Goal: Task Accomplishment & Management: Manage account settings

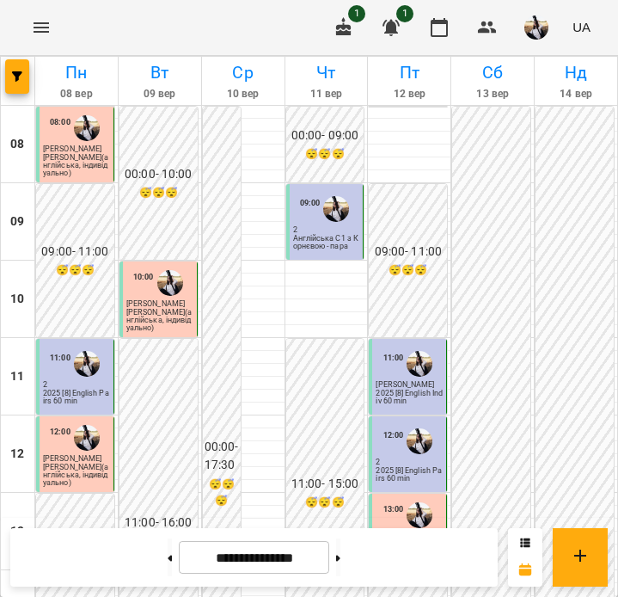
scroll to position [318, 0]
click at [430, 30] on icon "button" at bounding box center [439, 27] width 21 height 21
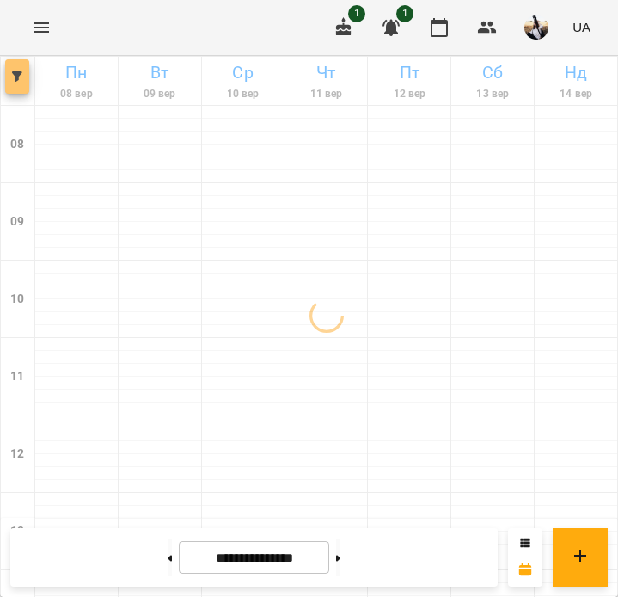
click at [26, 88] on button "button" at bounding box center [17, 76] width 24 height 34
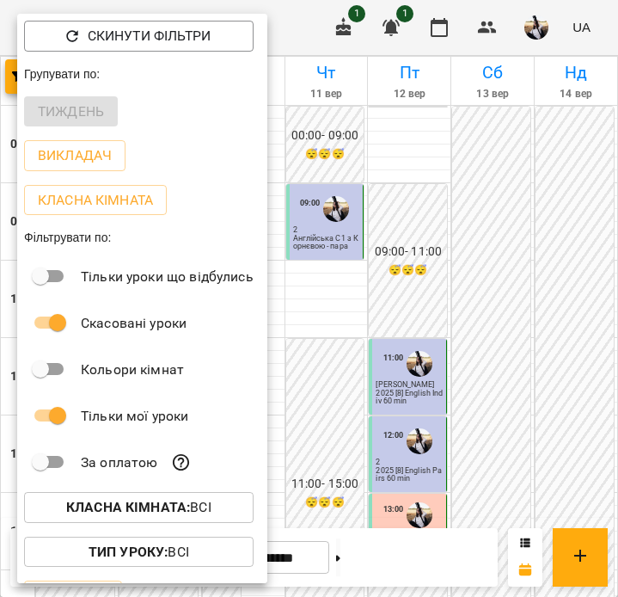
scroll to position [40, 0]
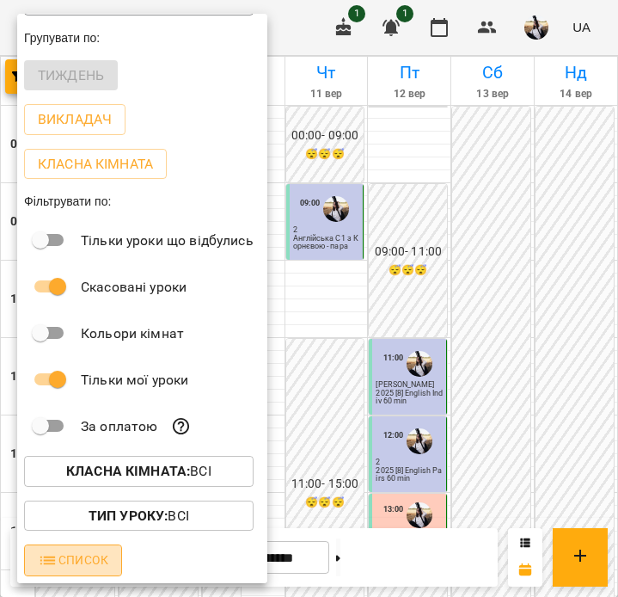
click at [58, 560] on span "Список" at bounding box center [73, 560] width 71 height 21
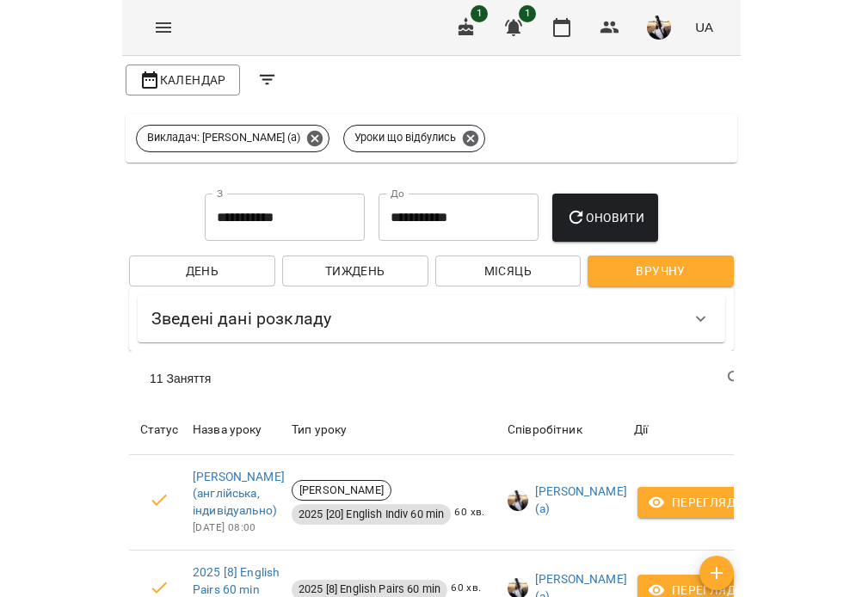
scroll to position [0, 0]
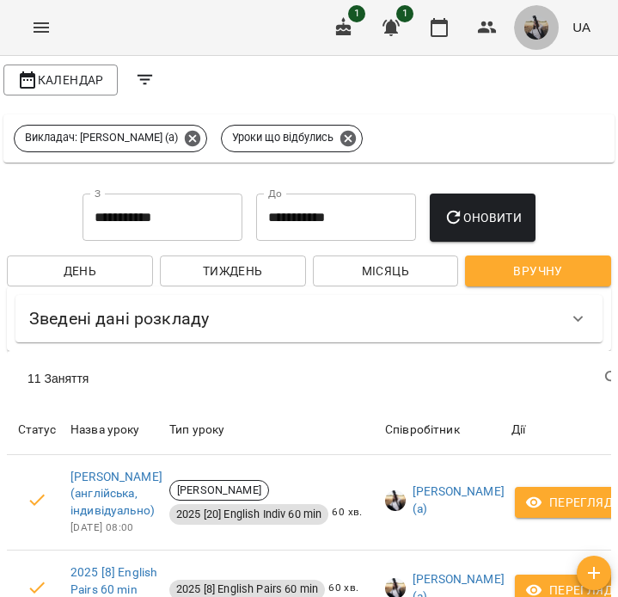
click at [546, 27] on img "button" at bounding box center [537, 27] width 24 height 24
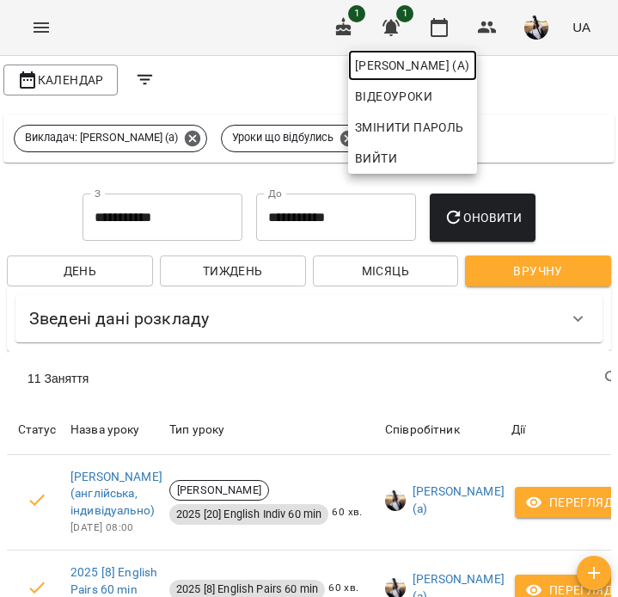
click at [470, 67] on span "[PERSON_NAME] (а)" at bounding box center [412, 65] width 115 height 21
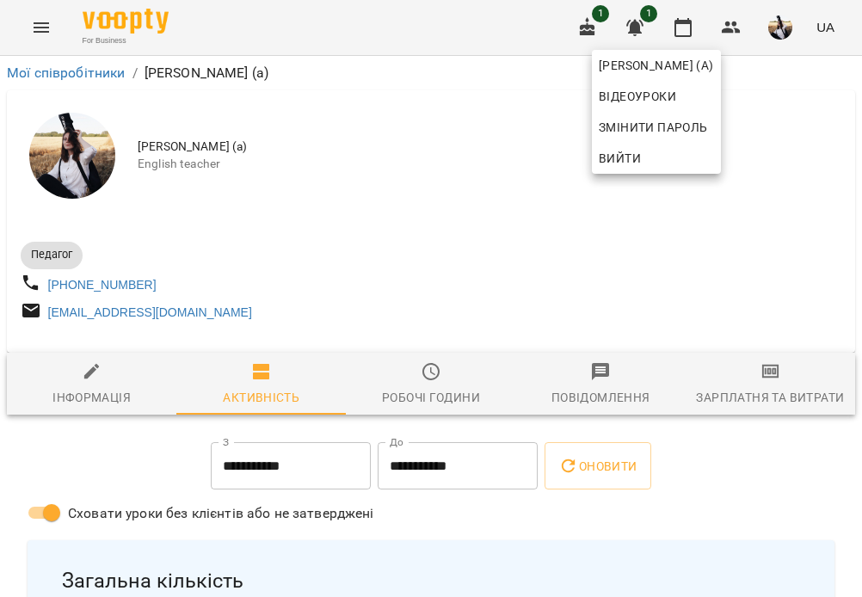
click at [617, 396] on div at bounding box center [431, 298] width 862 height 597
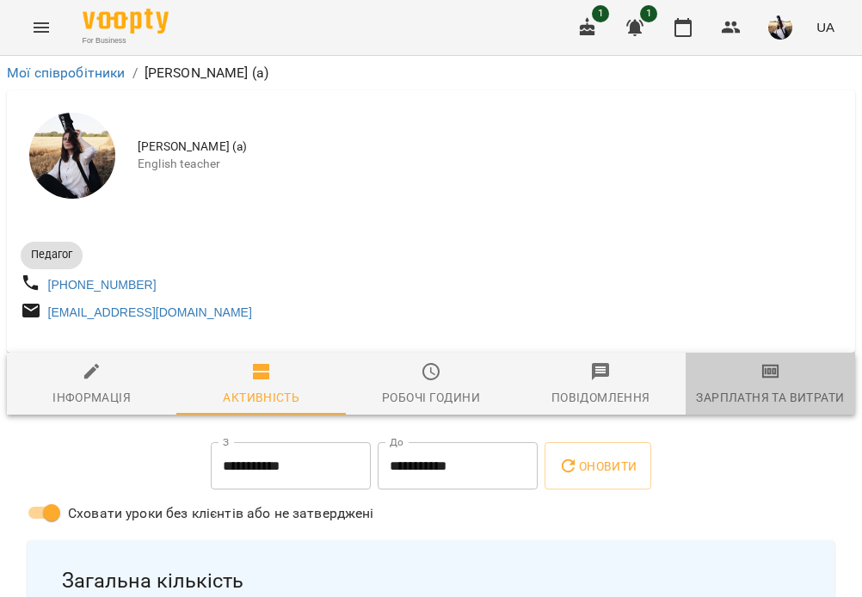
click at [617, 394] on span "Зарплатня та Витрати" at bounding box center [770, 384] width 149 height 46
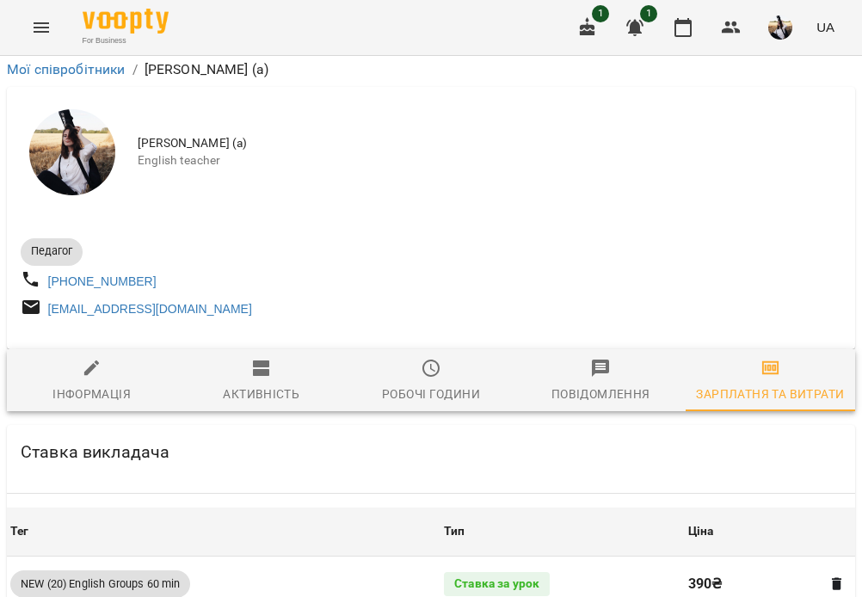
scroll to position [1527, 0]
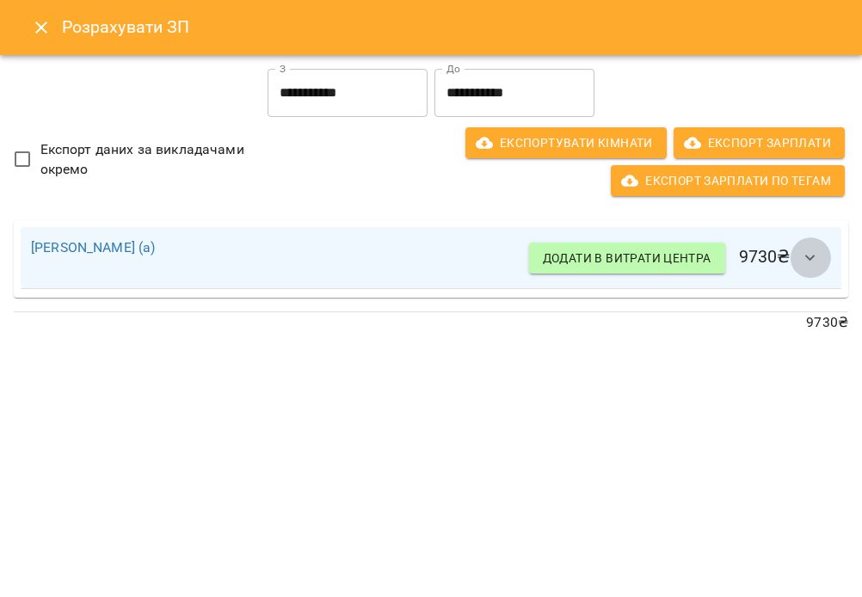
click at [617, 248] on icon "button" at bounding box center [810, 258] width 21 height 21
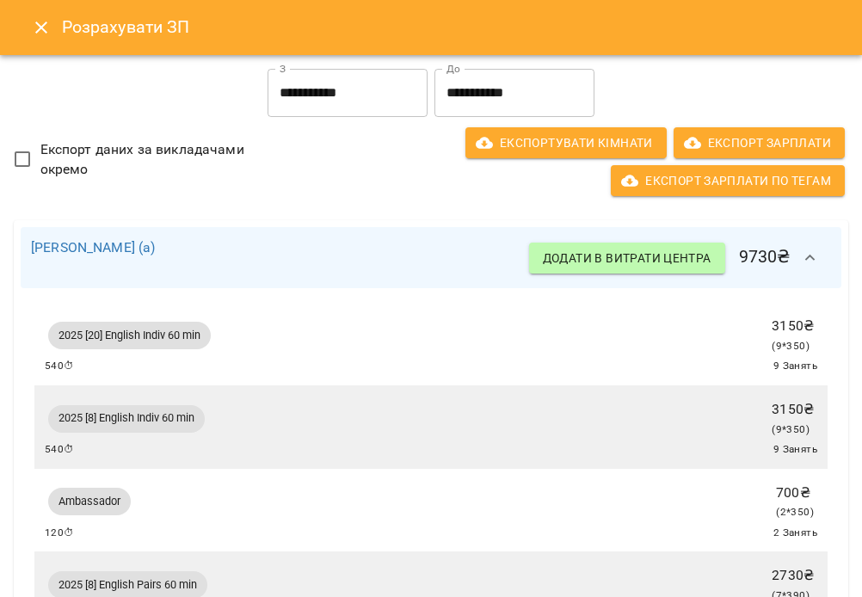
scroll to position [132, 0]
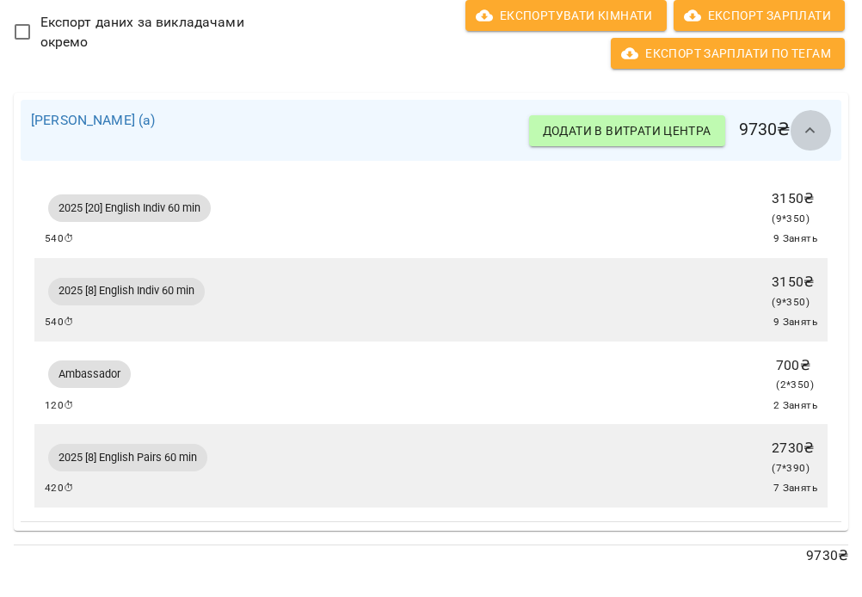
click at [617, 130] on icon "button" at bounding box center [810, 130] width 21 height 21
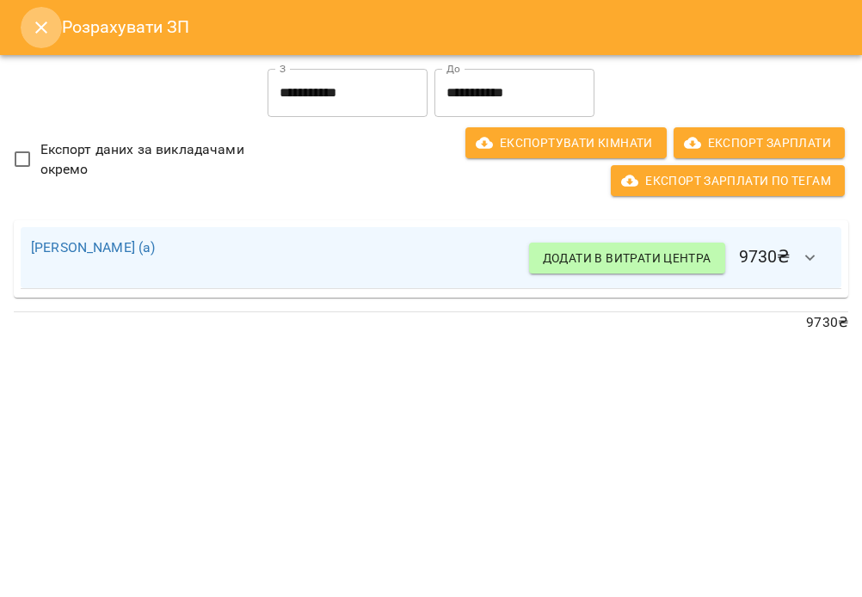
click at [35, 30] on icon "Close" at bounding box center [41, 27] width 21 height 21
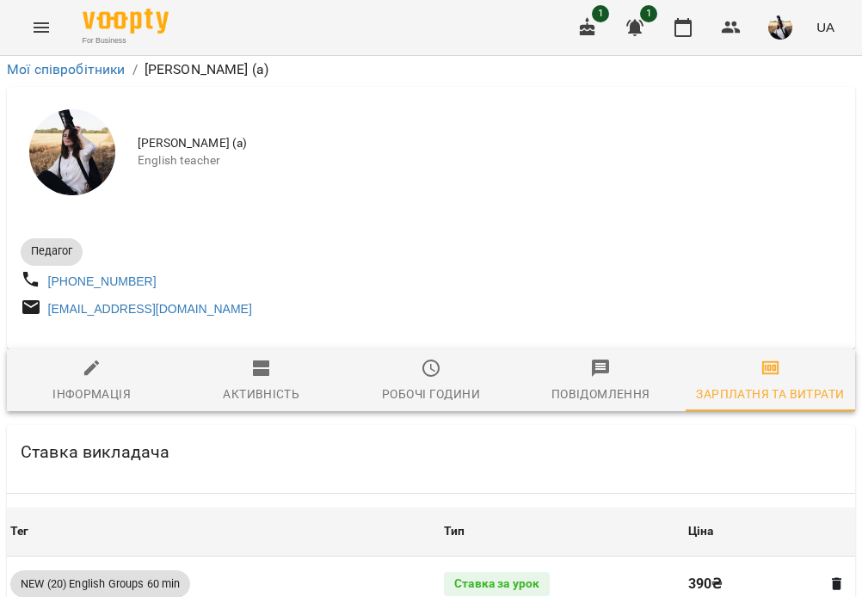
click at [617, 24] on button "button" at bounding box center [780, 27] width 45 height 45
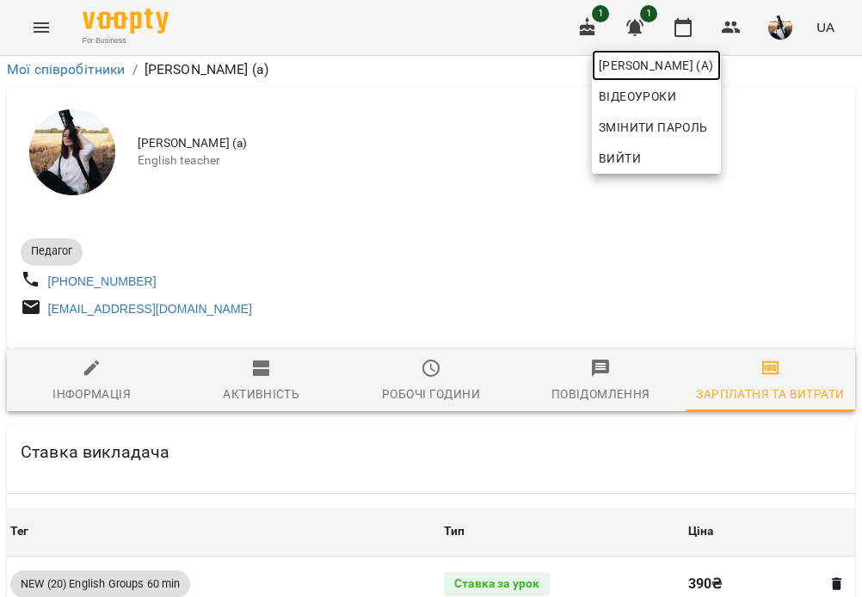
click at [617, 52] on link "[PERSON_NAME] (а)" at bounding box center [656, 65] width 129 height 31
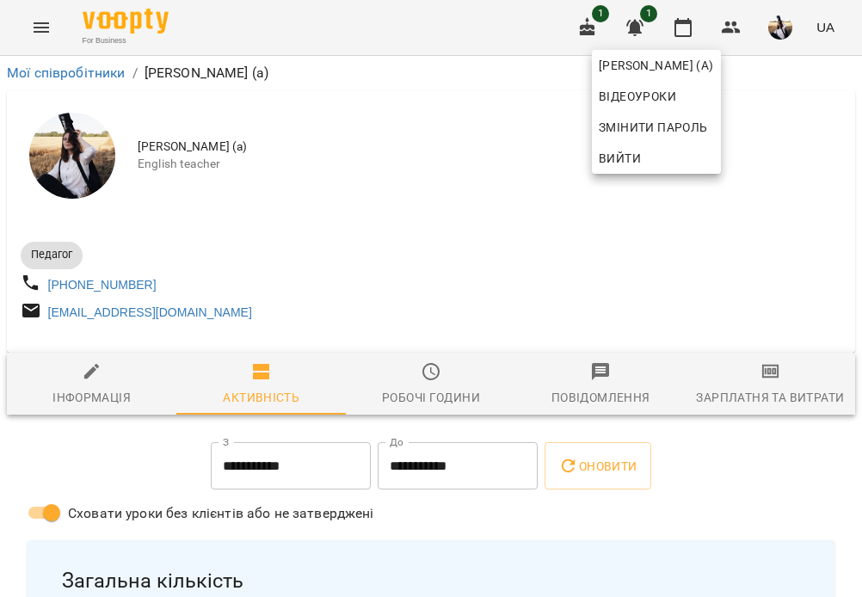
click at [617, 30] on div at bounding box center [431, 298] width 862 height 597
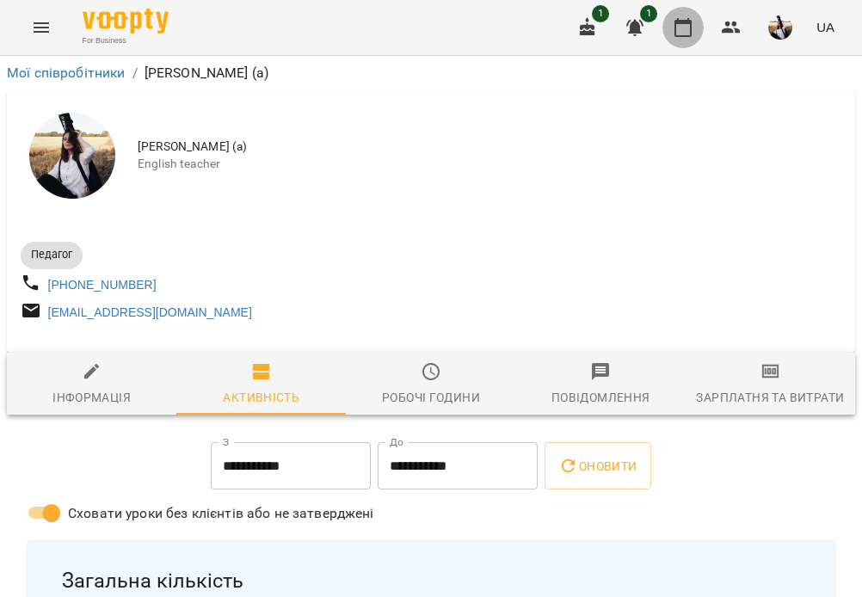
click at [617, 13] on button "button" at bounding box center [682, 27] width 41 height 41
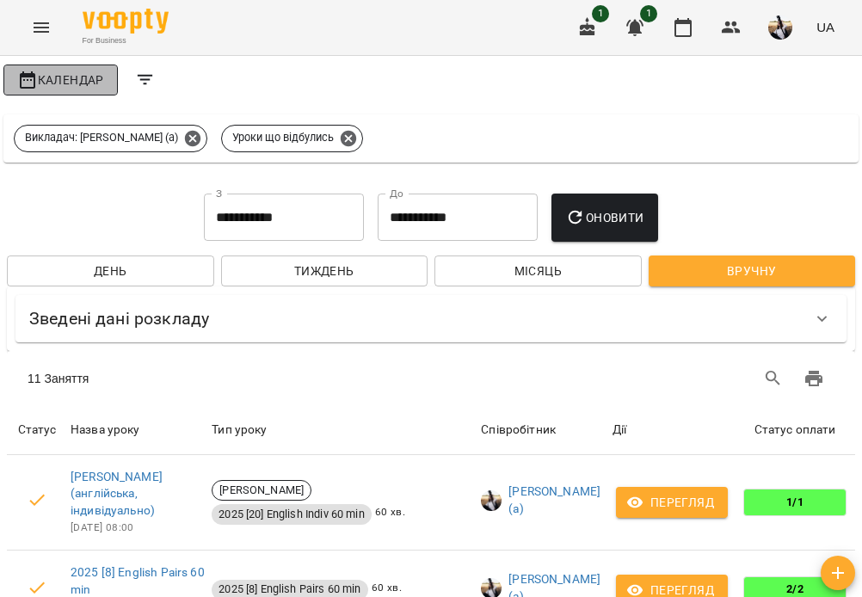
click at [52, 79] on span "Календар" at bounding box center [60, 80] width 87 height 21
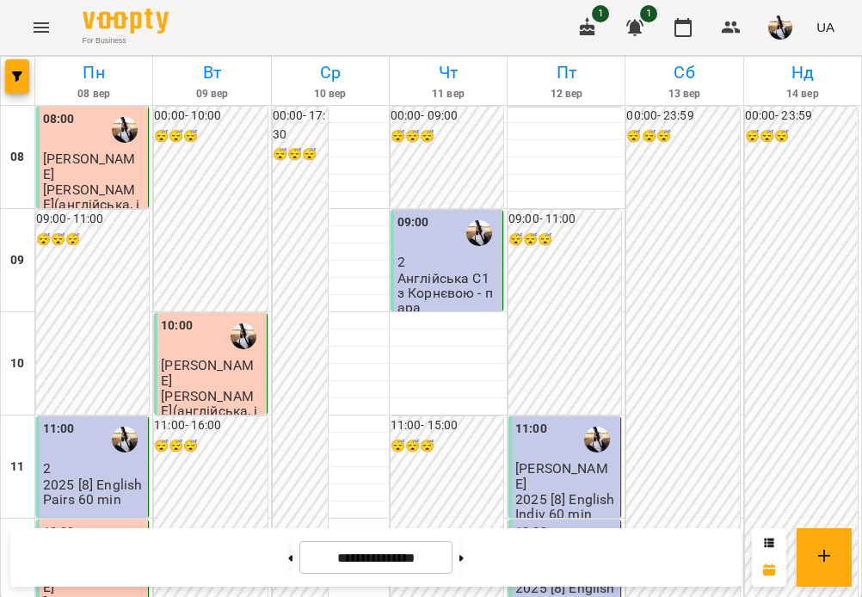
scroll to position [860, 0]
click at [464, 571] on button at bounding box center [461, 557] width 4 height 38
type input "**********"
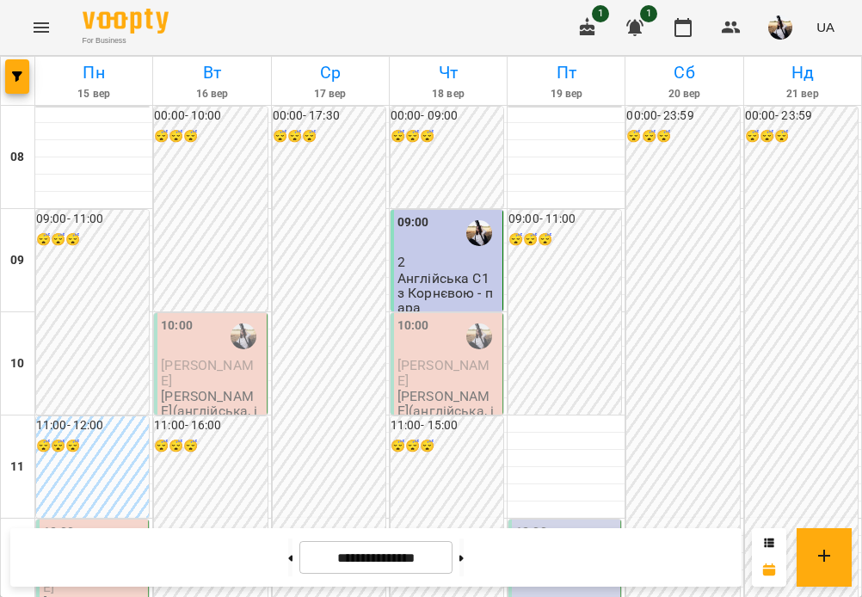
scroll to position [359, 0]
click at [582, 519] on div "12:00 2" at bounding box center [564, 569] width 113 height 101
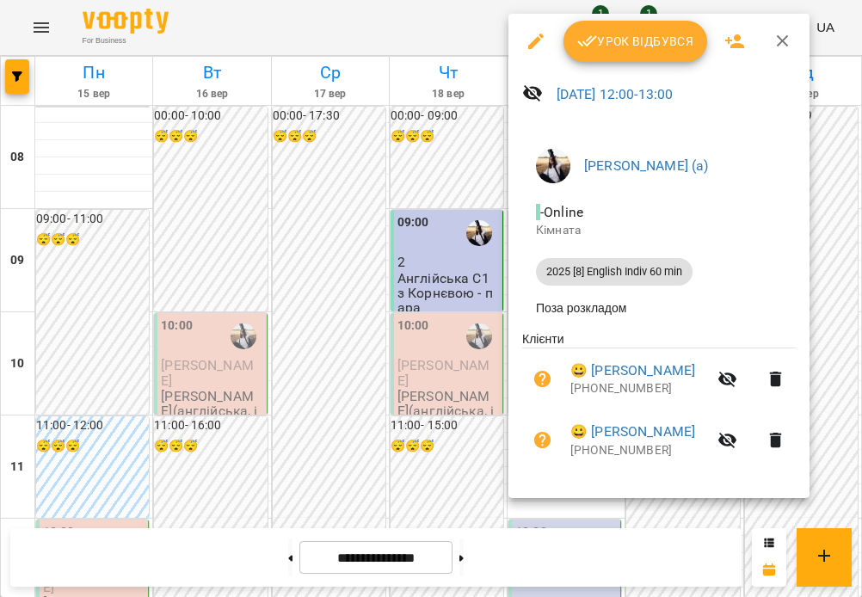
click at [617, 42] on icon "button" at bounding box center [782, 41] width 21 height 21
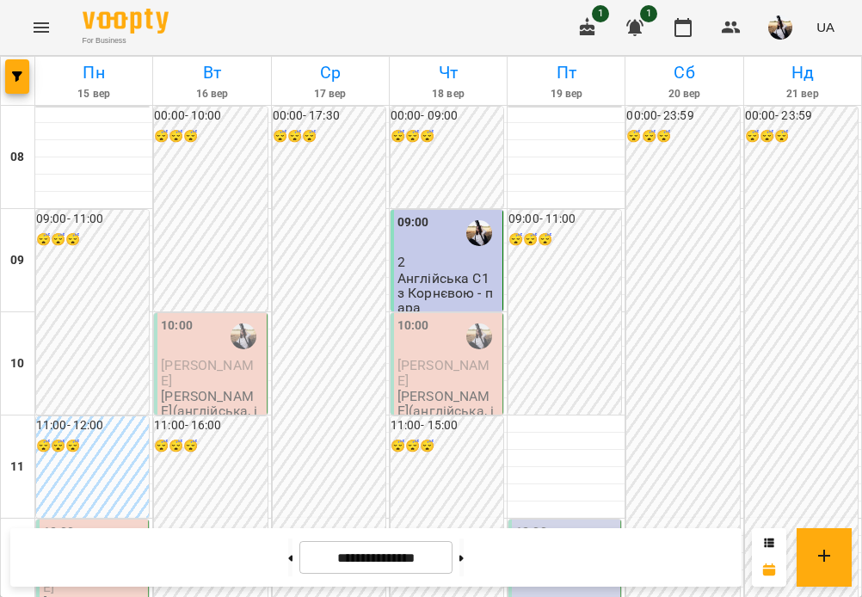
scroll to position [0, 0]
